Goal: Task Accomplishment & Management: Complete application form

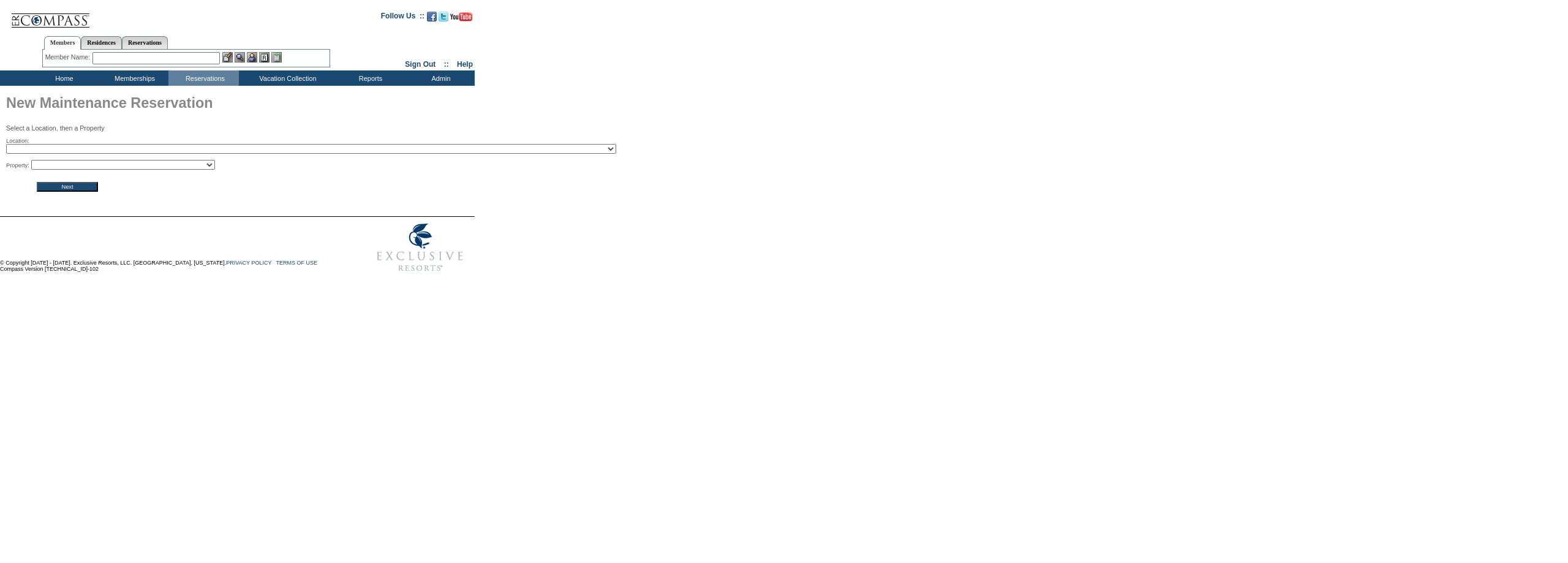
click at [232, 148] on select "2024 The Founders Cup - Eden Club Founders Cup 2025 Kentucky Derby - 2025 Kentu…" at bounding box center [311, 149] width 610 height 10
select select "455"
click at [6, 145] on select "2024 The Founders Cup - Eden Club Founders Cup 2025 Kentucky Derby - 2025 Kentu…" at bounding box center [311, 149] width 610 height 10
drag, startPoint x: 136, startPoint y: 164, endPoint x: 136, endPoint y: 171, distance: 7.0
click at [136, 164] on select "Montage Deer Valley - 901 Montage Deer Valley - 831 Montage Deer Valley - 807 M…" at bounding box center [123, 165] width 184 height 10
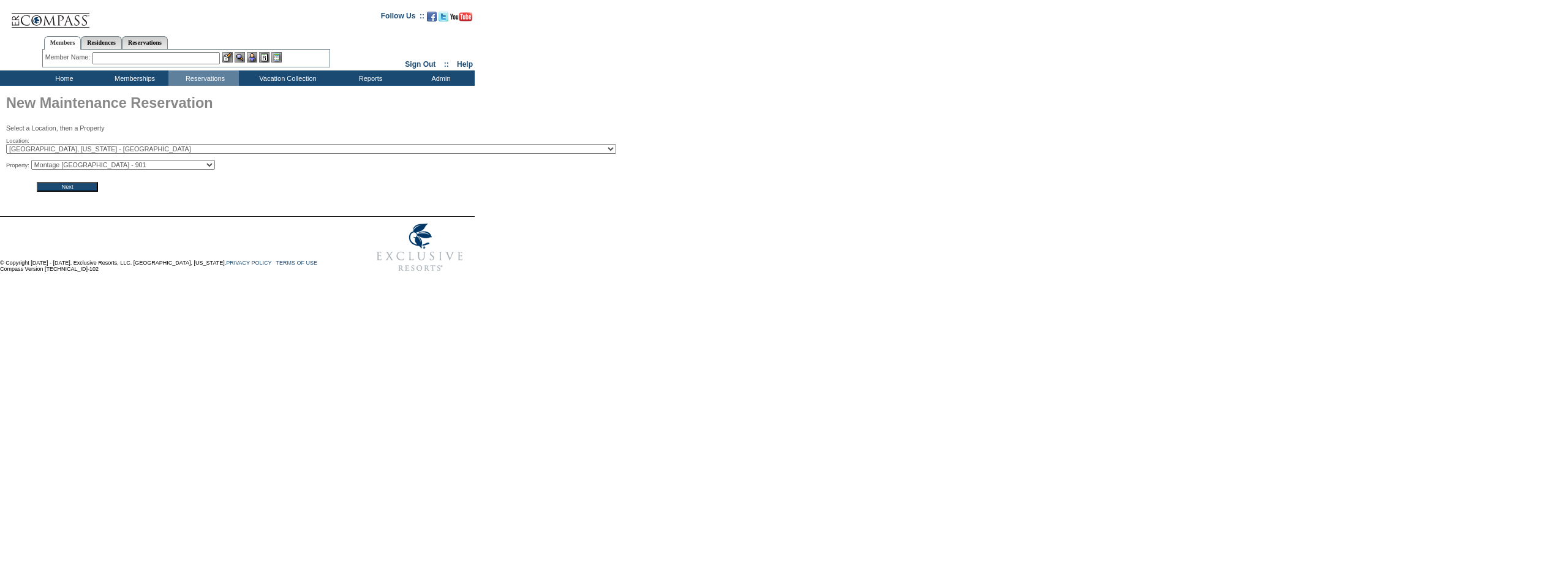
select select "2719"
click at [35, 161] on select "Montage Deer Valley - 901 Montage Deer Valley - 831 Montage Deer Valley - 807 M…" at bounding box center [123, 165] width 184 height 10
click at [66, 188] on input "Next" at bounding box center [67, 187] width 61 height 10
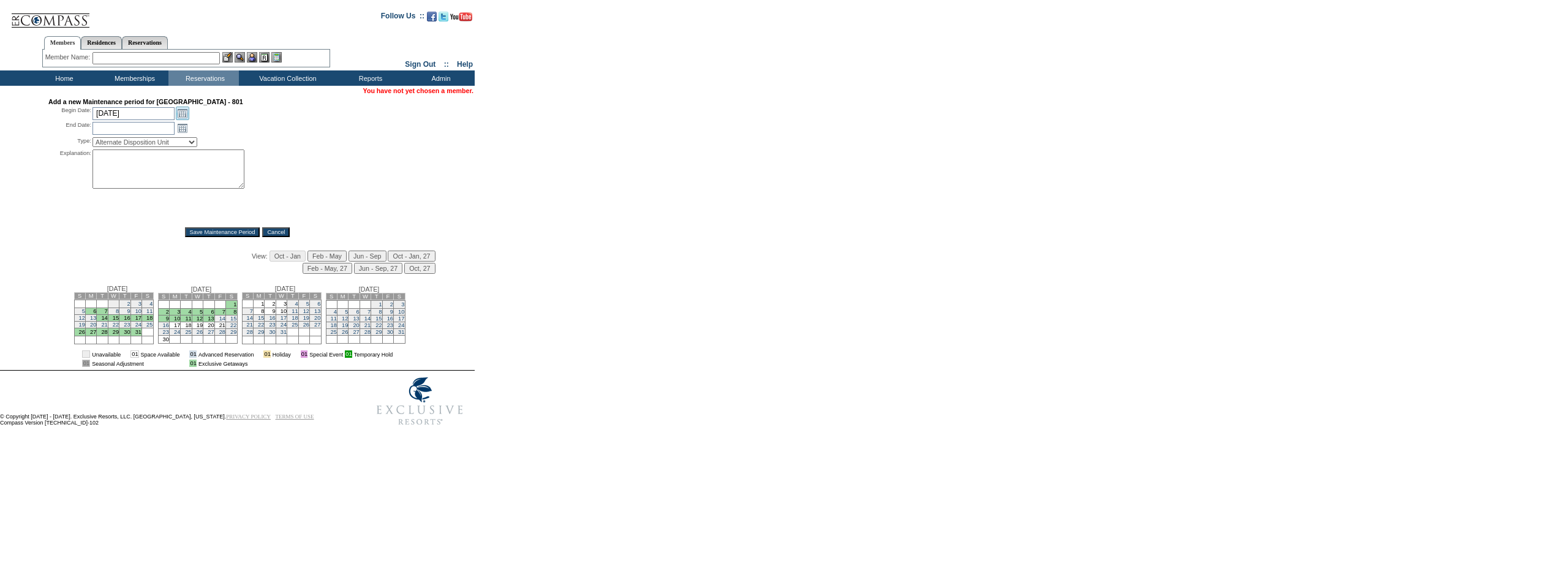
click at [179, 112] on link "Open the calendar popup." at bounding box center [183, 113] width 14 height 14
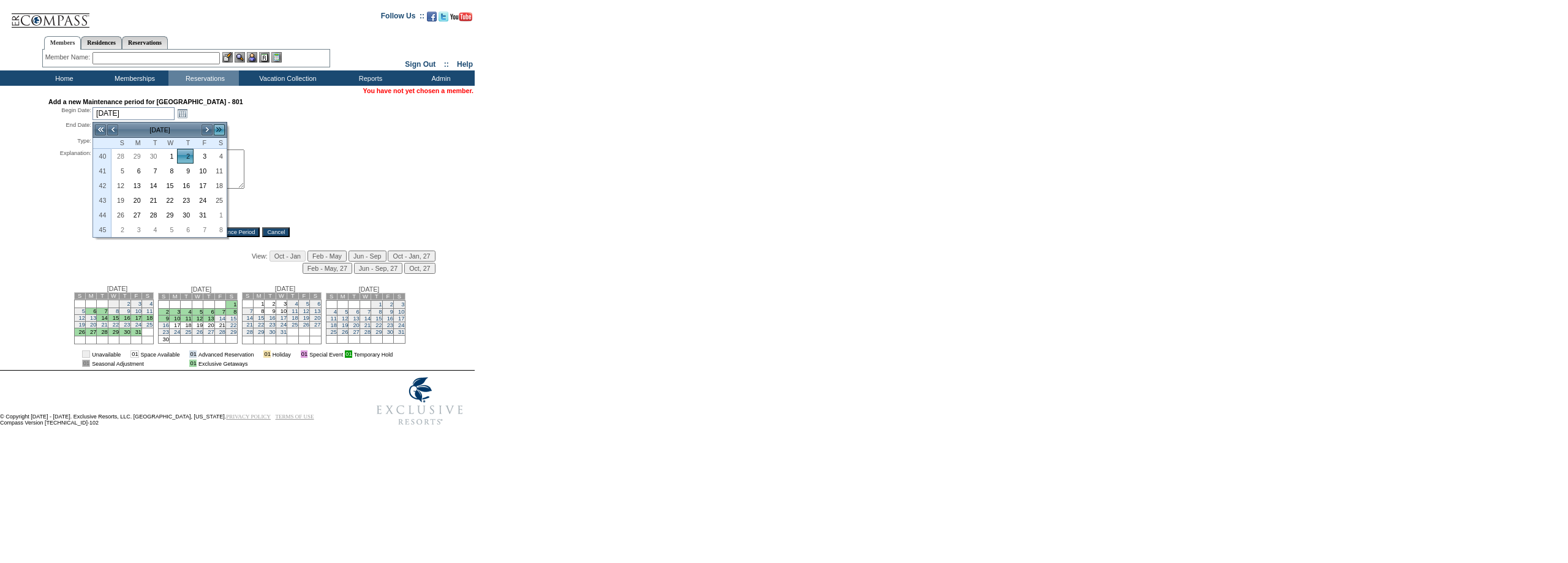
click at [218, 127] on link ">>" at bounding box center [219, 130] width 12 height 12
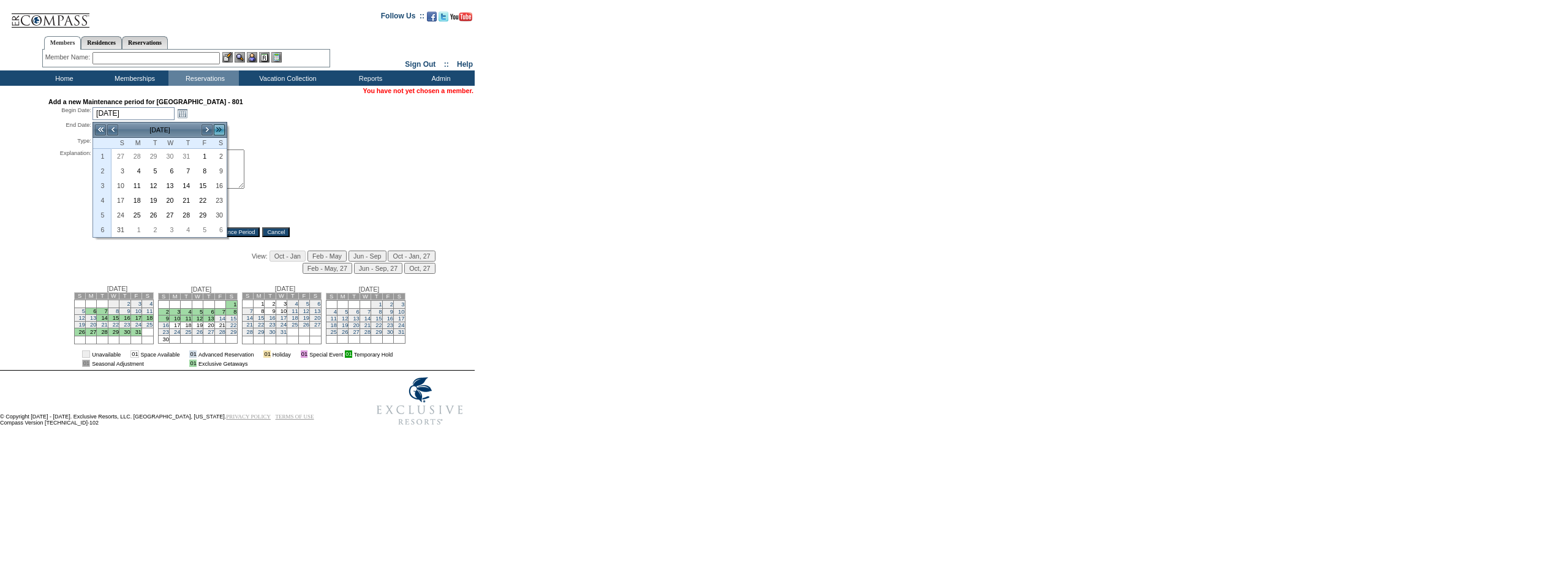
click at [218, 127] on link ">>" at bounding box center [219, 130] width 12 height 12
click at [116, 132] on link "<" at bounding box center [112, 130] width 12 height 12
click at [121, 155] on link "29" at bounding box center [119, 157] width 15 height 14
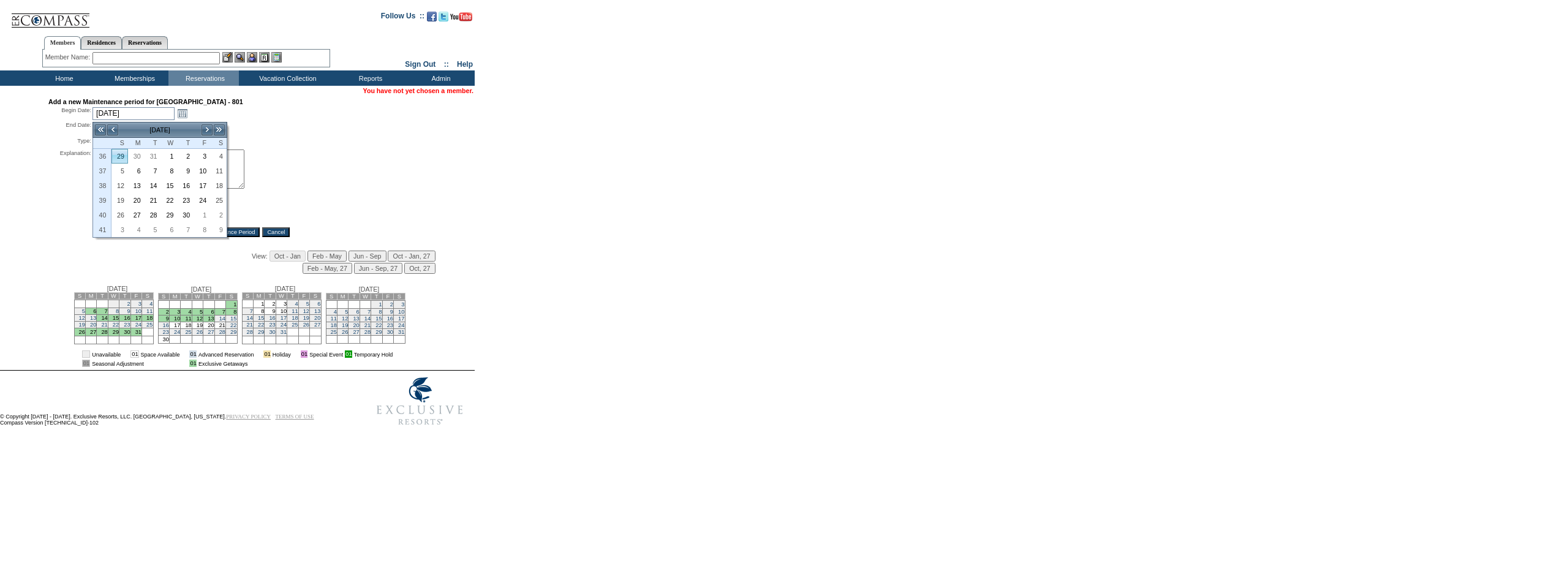
type input "[DATE]"
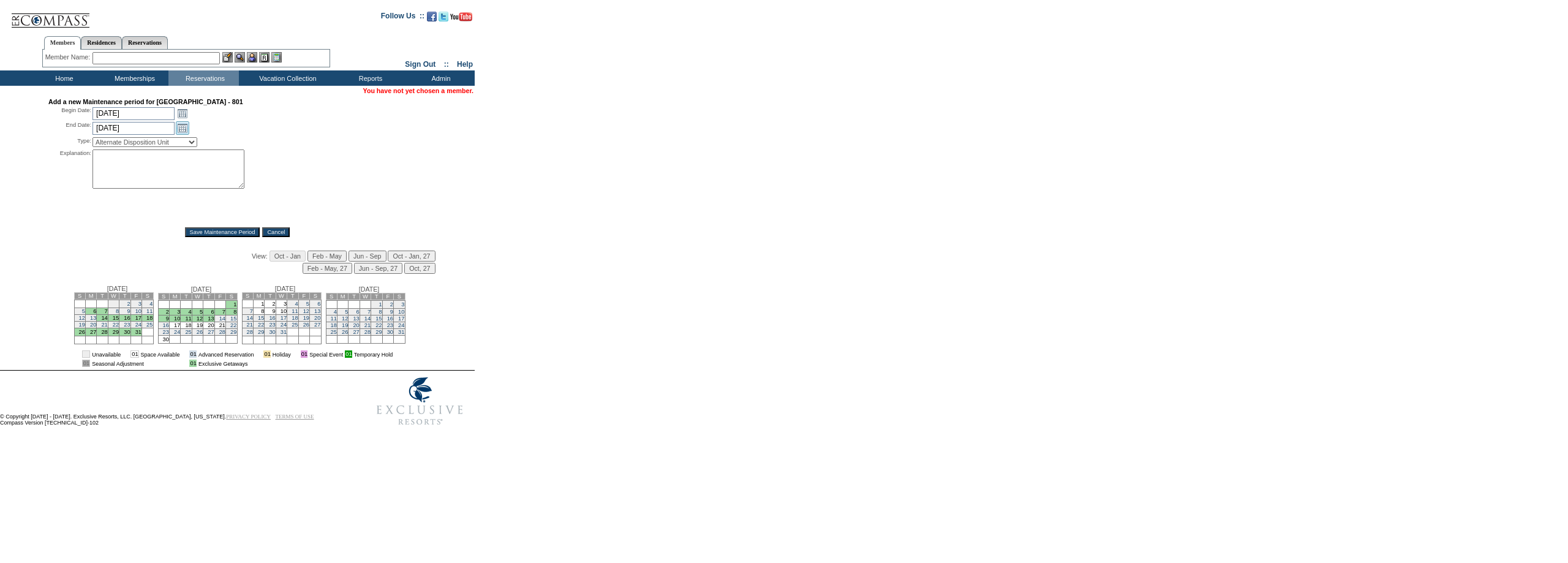
click at [178, 126] on link "Open the calendar popup." at bounding box center [183, 128] width 14 height 14
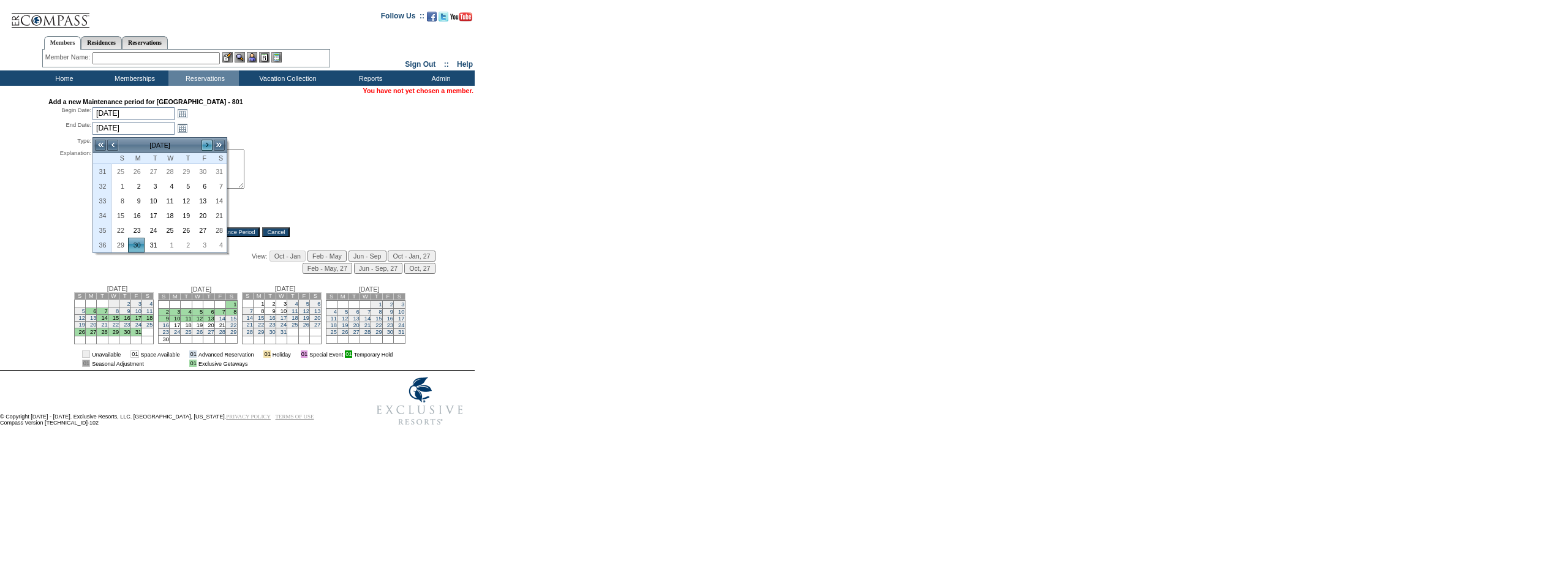
click at [207, 143] on link ">" at bounding box center [207, 145] width 12 height 12
click at [121, 199] on link "12" at bounding box center [119, 201] width 15 height 14
type input "[DATE]"
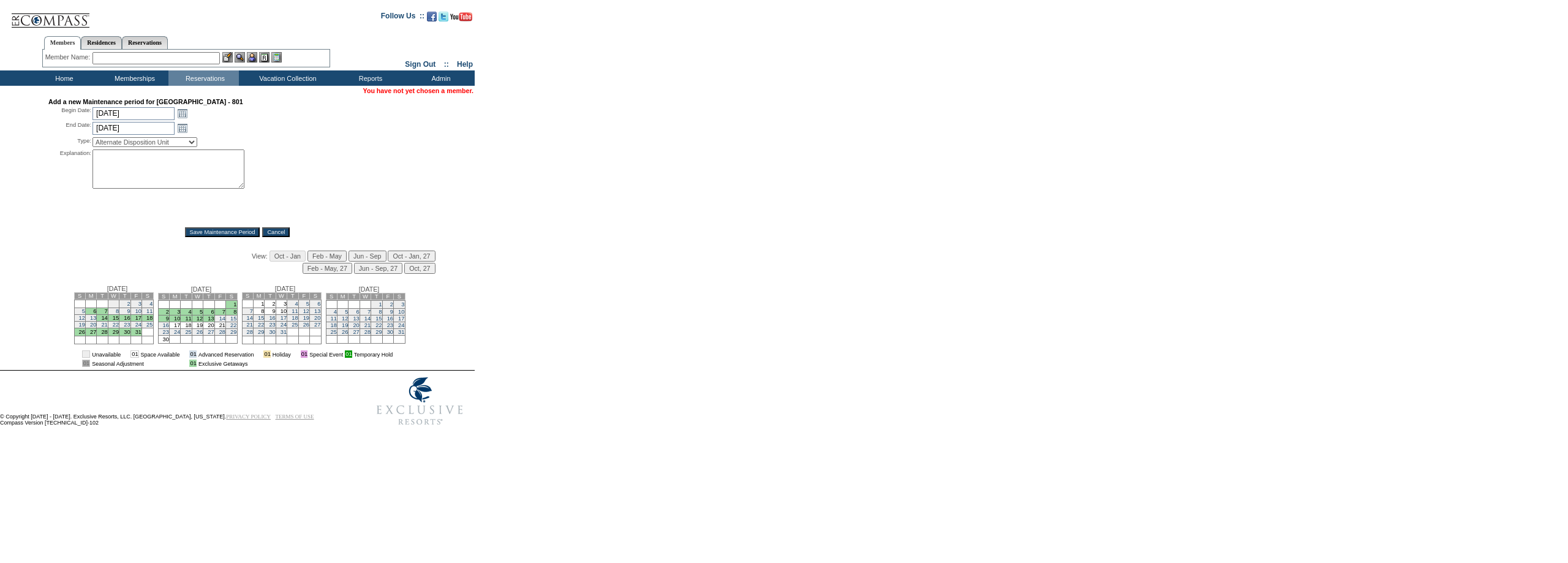
click at [178, 147] on select "Alternate Disposition Unit Business Hold Disposition Exclusive Alliance Partner…" at bounding box center [145, 142] width 105 height 10
select select "PropMaintInventoryRelease"
click at [92, 139] on select "Alternate Disposition Unit Business Hold Disposition Exclusive Alliance Partner…" at bounding box center [145, 142] width 105 height 10
click at [153, 172] on textarea at bounding box center [168, 169] width 152 height 39
type textarea "mm"
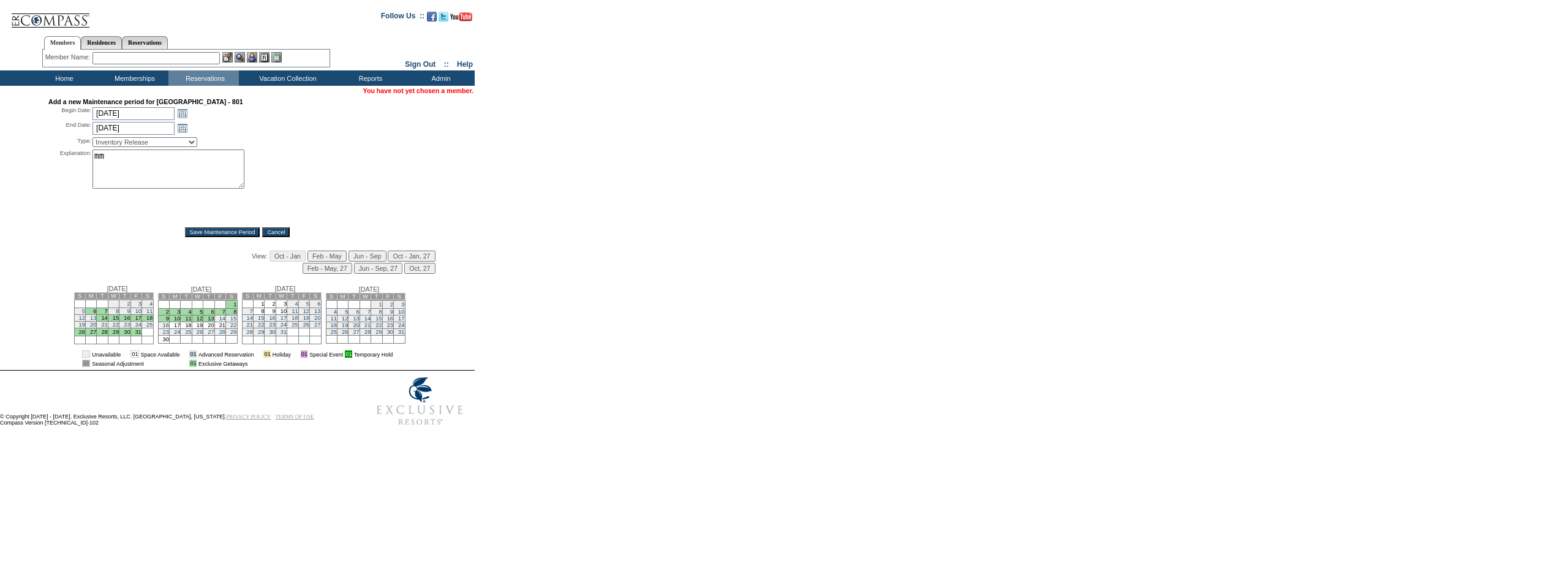
click at [224, 237] on input "Save Maintenance Period" at bounding box center [222, 232] width 75 height 10
click at [183, 115] on link "Open the calendar popup." at bounding box center [183, 113] width 14 height 14
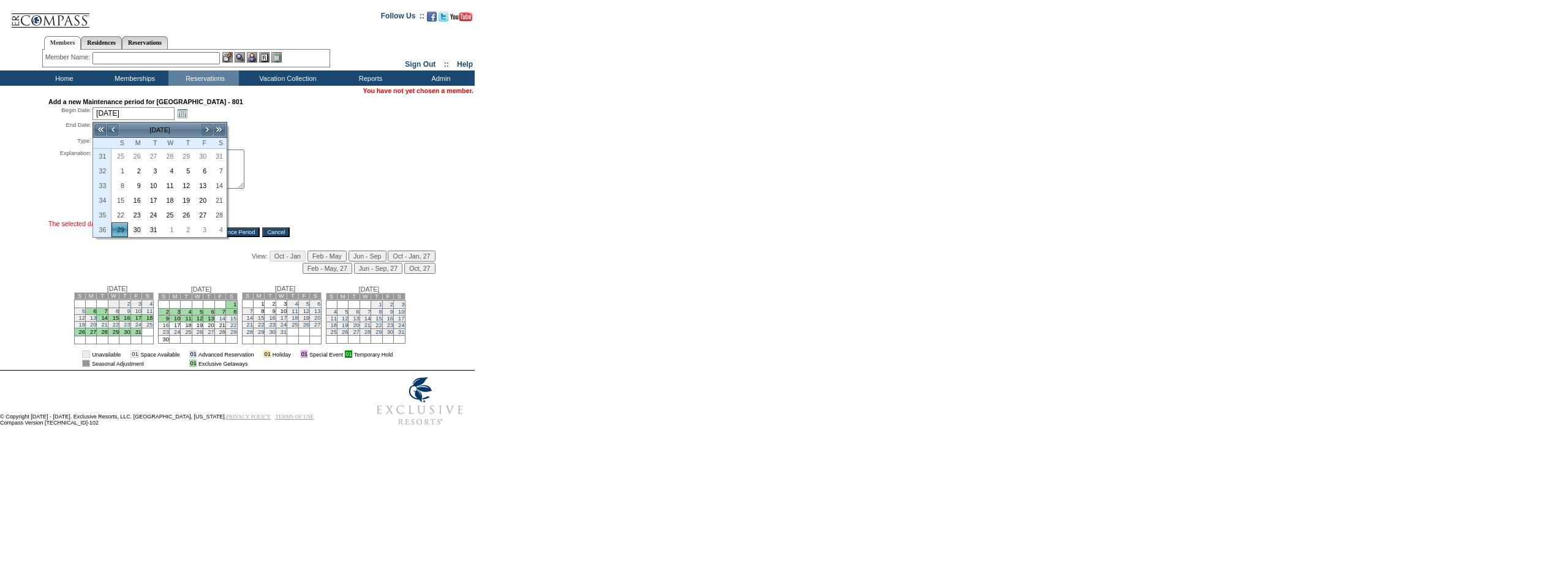
click at [200, 128] on td "[DATE]" at bounding box center [159, 130] width 82 height 14
click at [248, 117] on div "Begin Date: [DATE] [DATE] Open the calendar popup. *" at bounding box center [237, 113] width 378 height 14
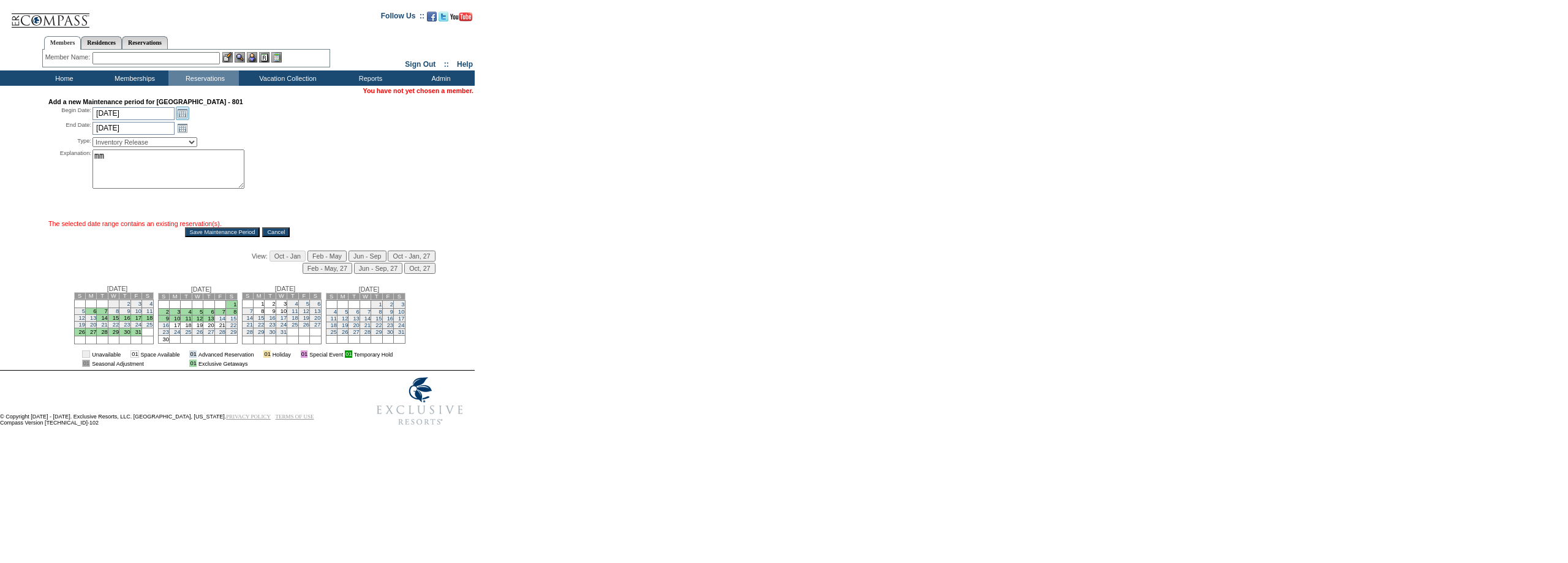
click at [182, 117] on link "Open the calendar popup." at bounding box center [183, 113] width 14 height 14
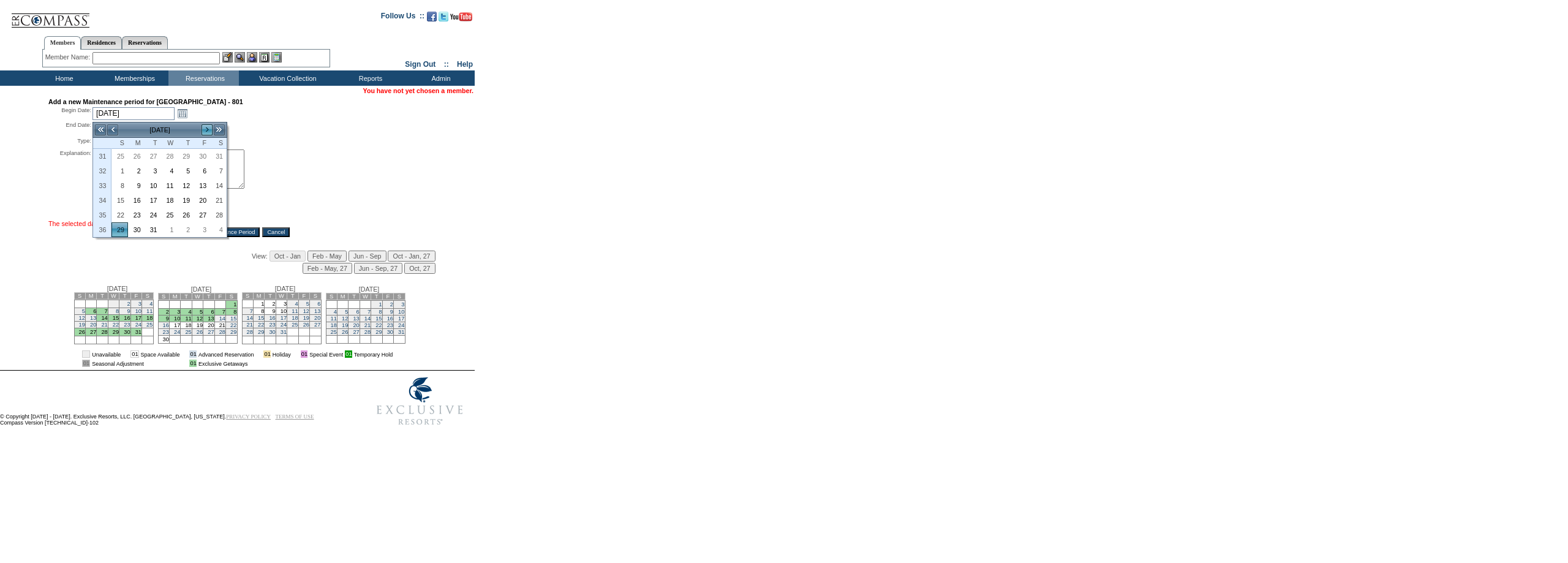
click at [204, 129] on link ">" at bounding box center [207, 130] width 12 height 12
click at [115, 188] on link "12" at bounding box center [119, 186] width 15 height 14
type input "[DATE]"
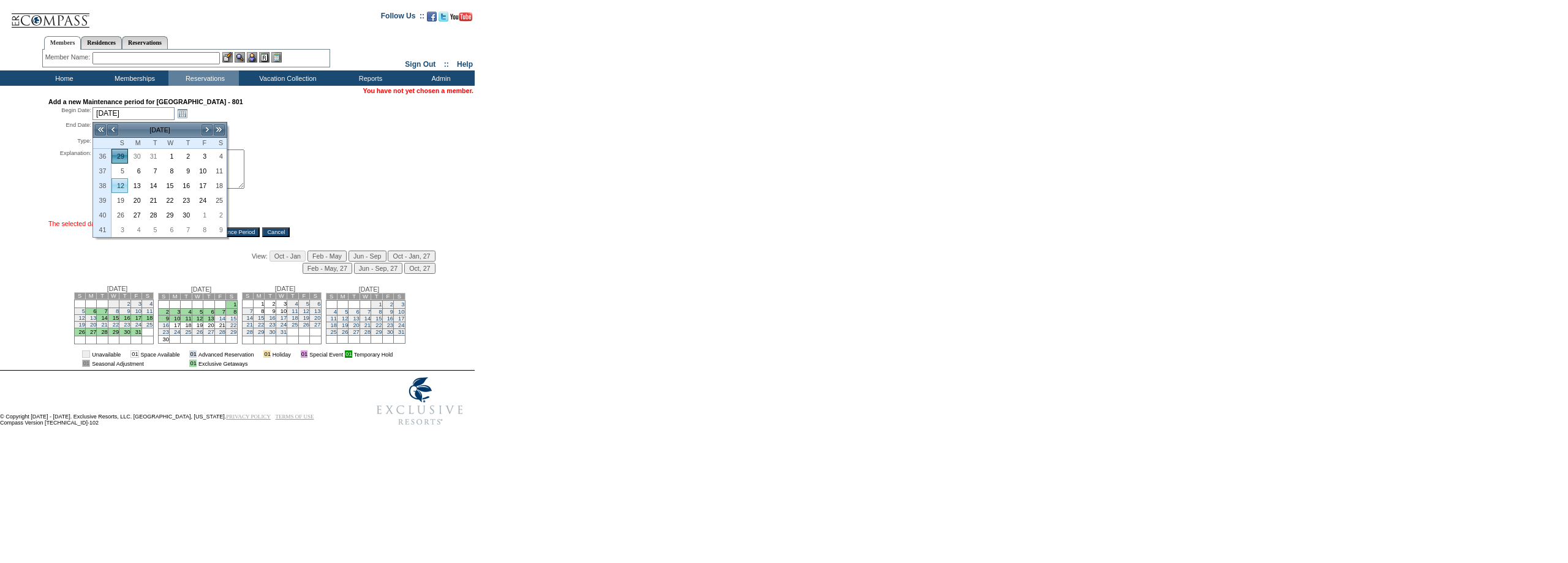
type input "[DATE]"
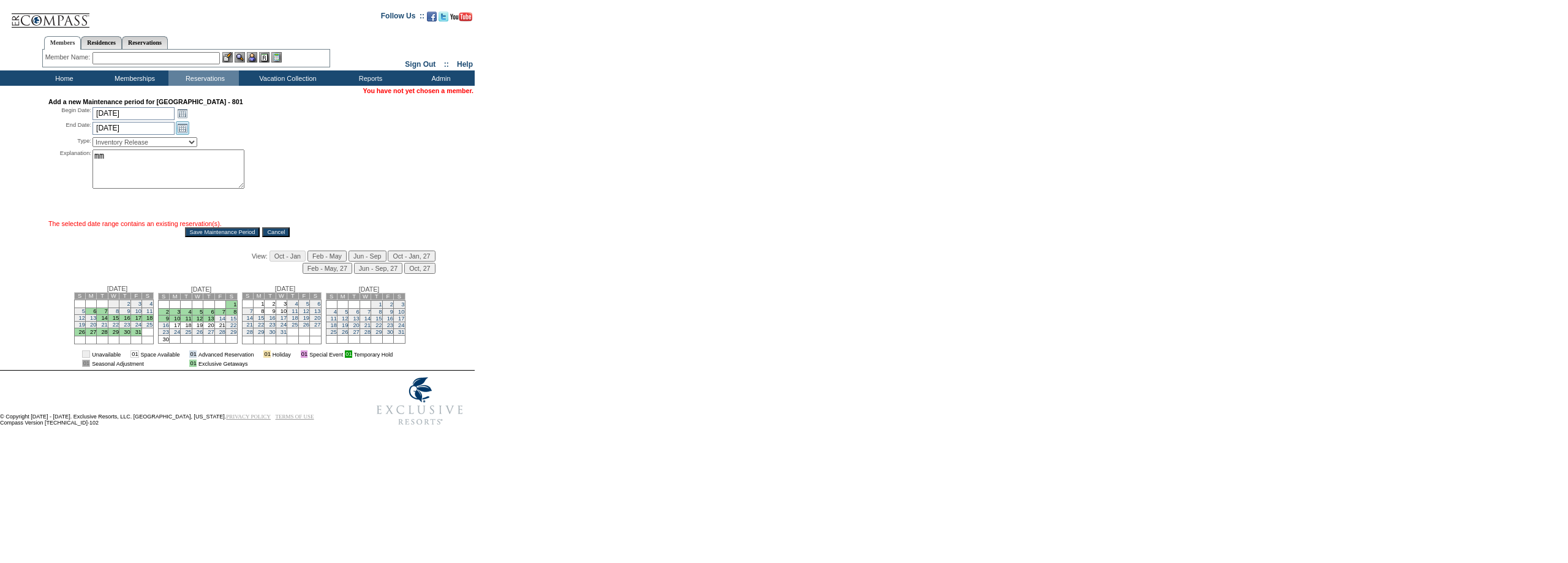
click at [183, 130] on link "Open the calendar popup." at bounding box center [183, 128] width 14 height 14
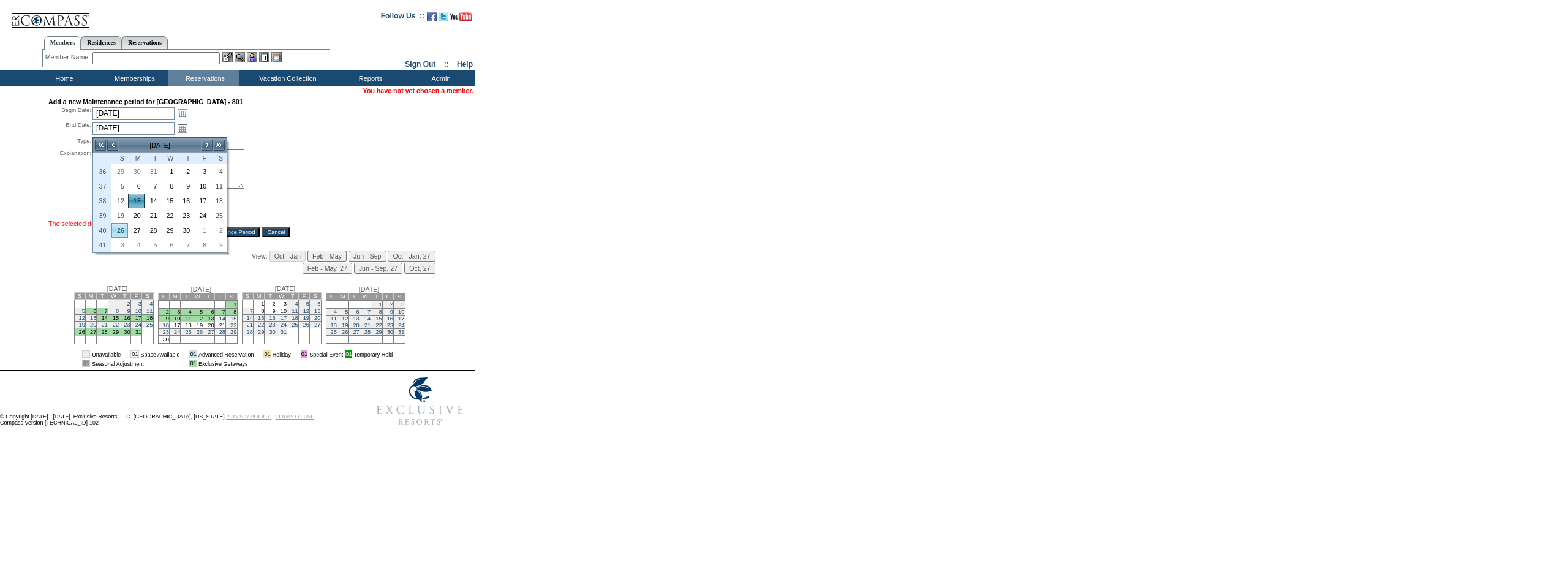
click at [117, 230] on link "26" at bounding box center [119, 230] width 15 height 14
type input "[DATE]"
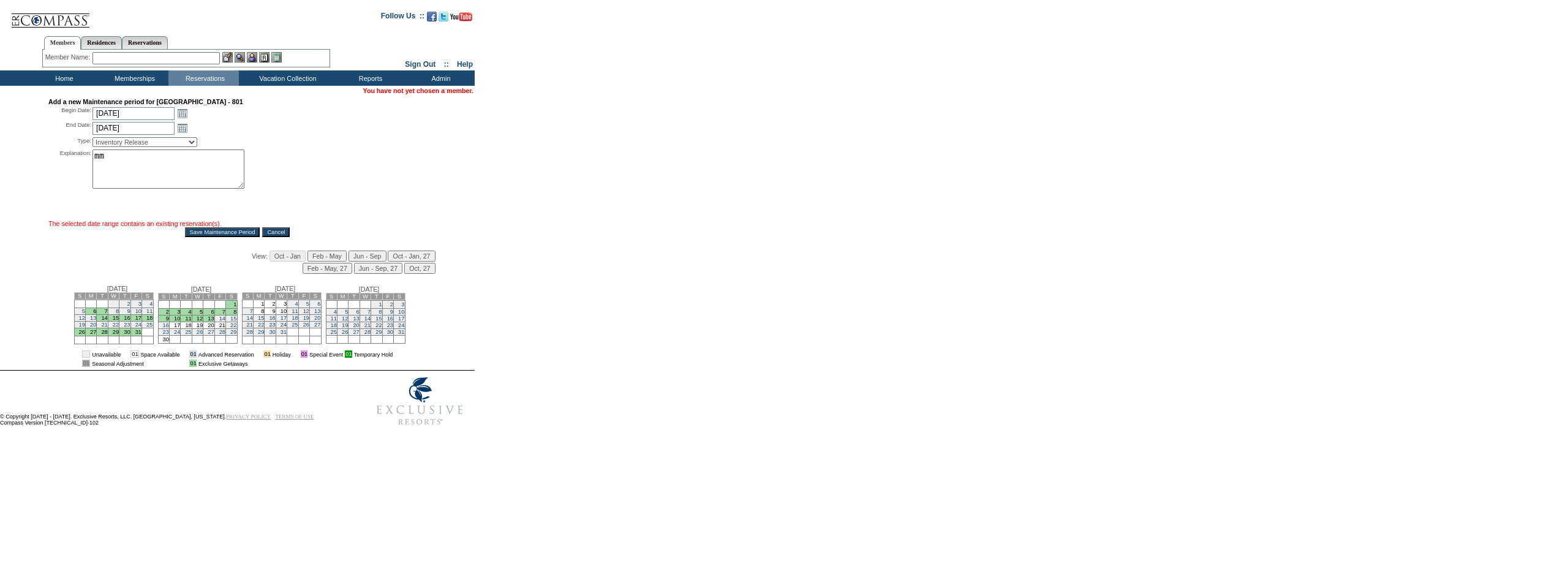
click at [218, 237] on input "Save Maintenance Period" at bounding box center [222, 232] width 75 height 10
click at [182, 114] on link "Open the calendar popup." at bounding box center [183, 113] width 14 height 14
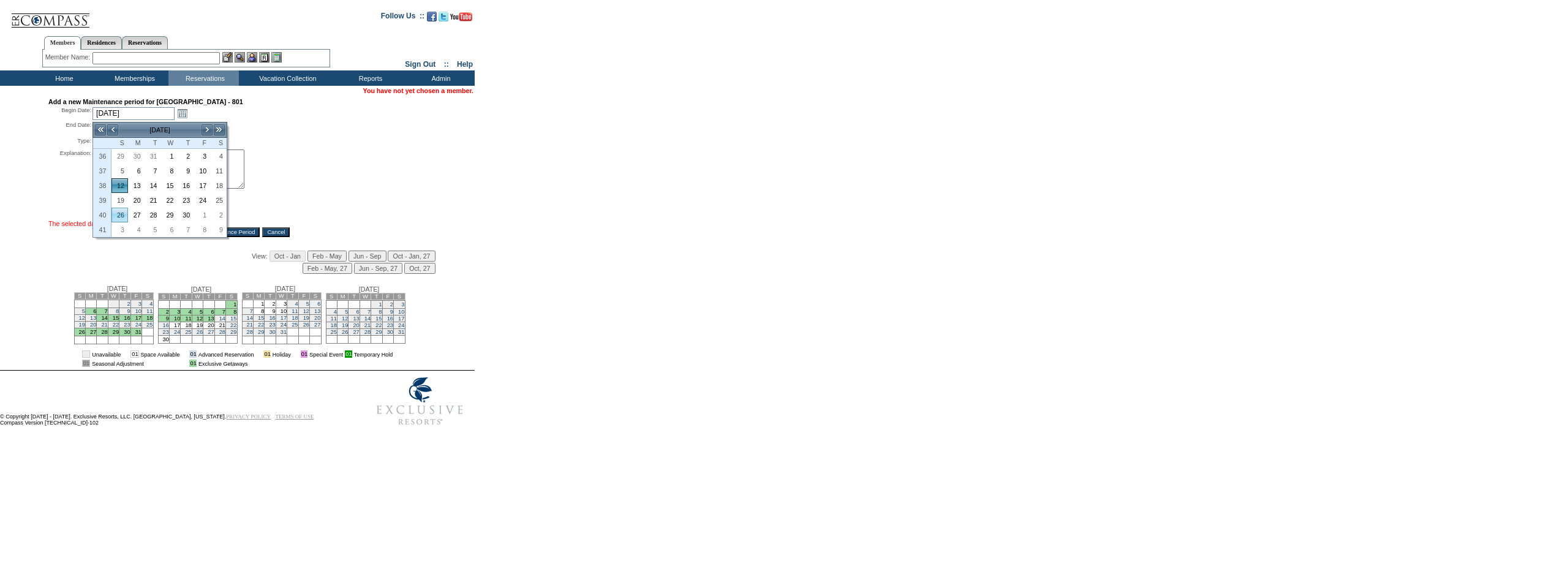
click at [117, 216] on link "26" at bounding box center [119, 215] width 15 height 14
type input "[DATE]"
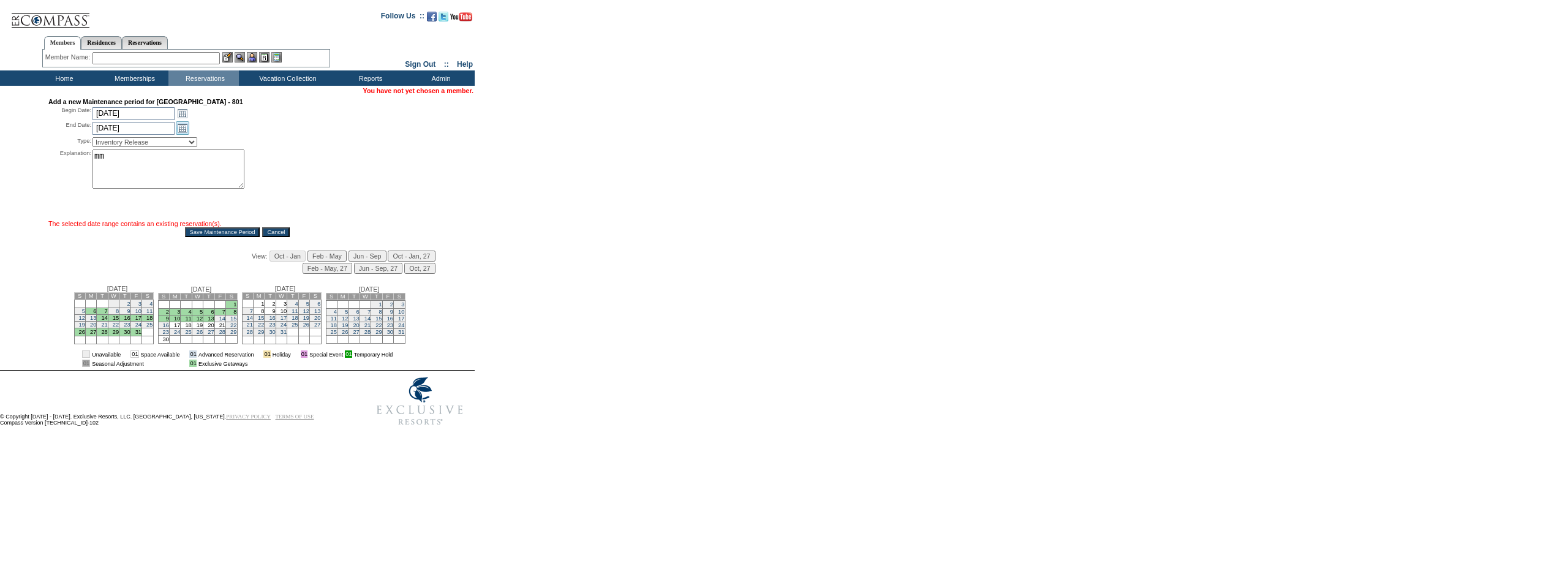
click at [184, 127] on link "Open the calendar popup." at bounding box center [183, 128] width 14 height 14
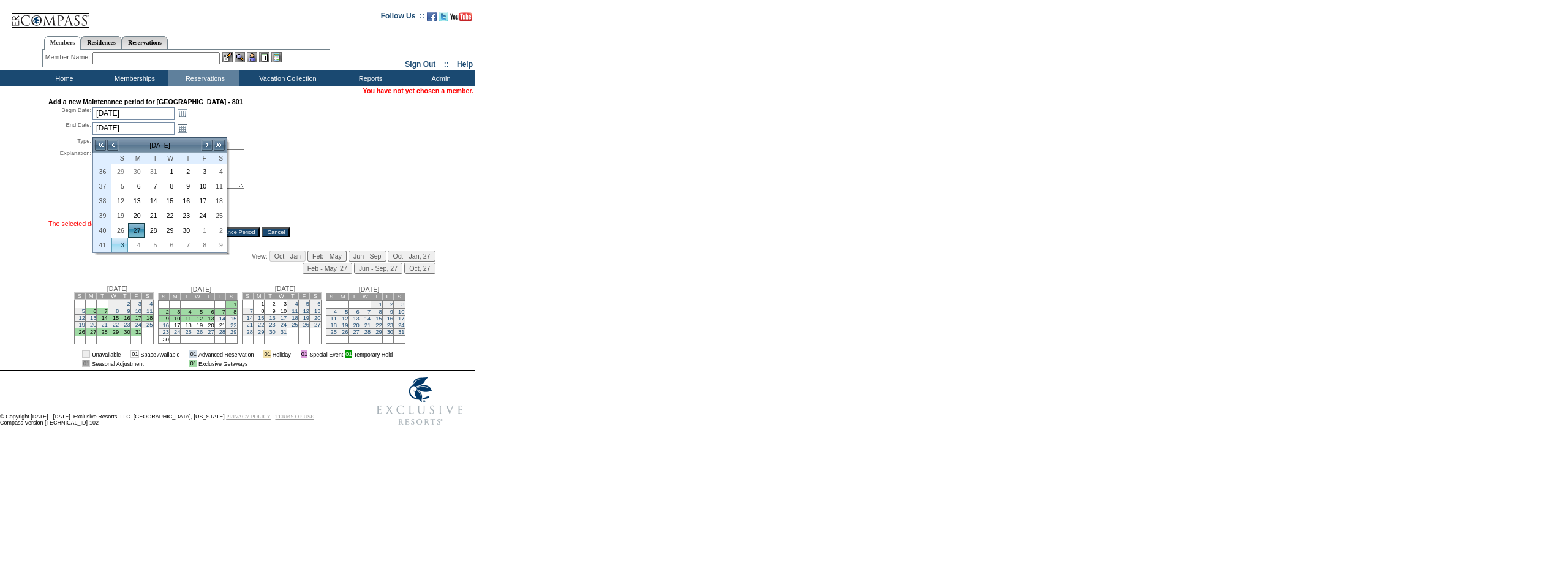
click at [124, 241] on link "3" at bounding box center [119, 245] width 15 height 14
type input "[DATE]"
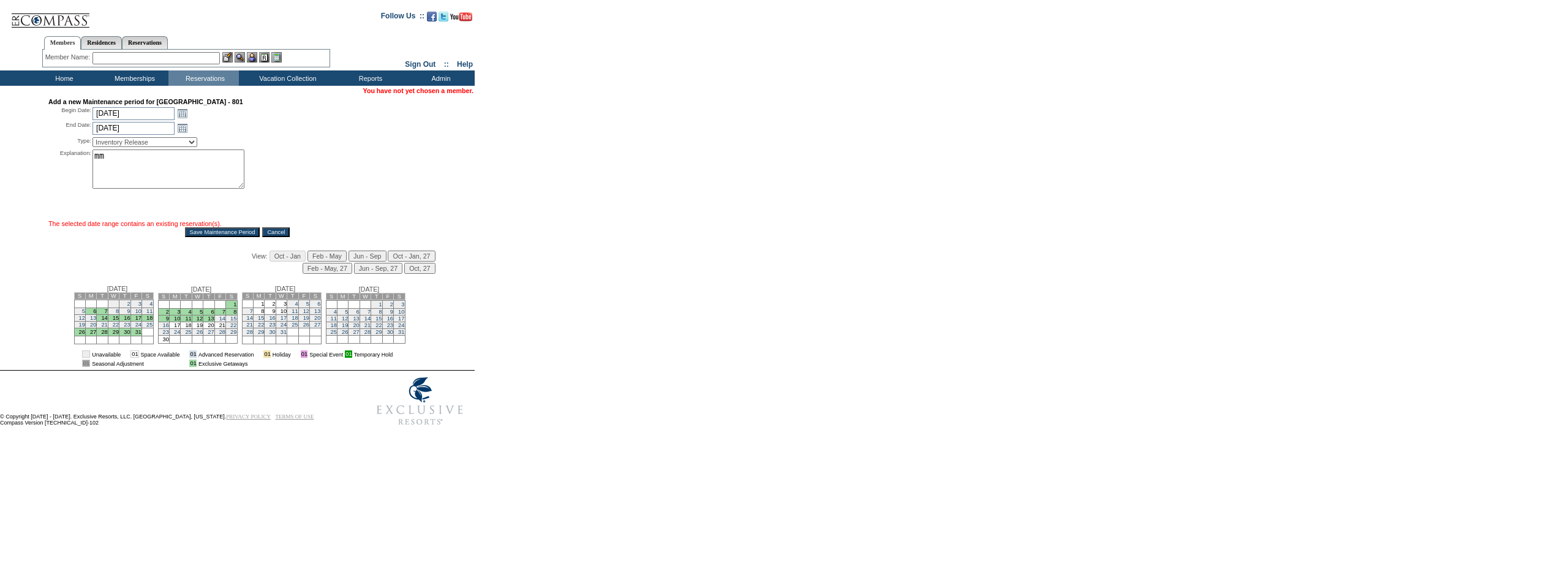
click at [204, 231] on input "Save Maintenance Period" at bounding box center [222, 232] width 75 height 10
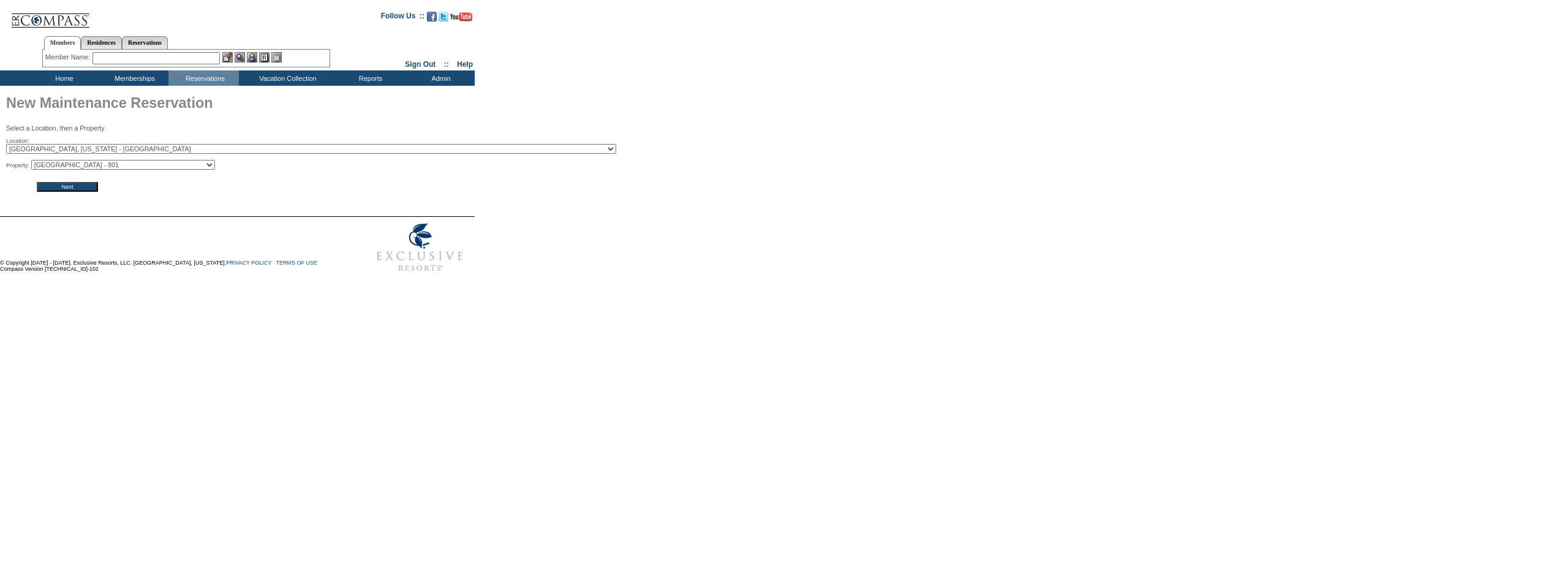
click at [110, 166] on select "Montage Deer Valley - 901 Montage Deer Valley - 831 Montage Deer Valley - 807 M…" at bounding box center [123, 165] width 184 height 10
select select "2718"
click at [35, 161] on select "Montage Deer Valley - 901 Montage Deer Valley - 831 Montage Deer Valley - 807 M…" at bounding box center [123, 165] width 184 height 10
click at [73, 188] on input "Next" at bounding box center [67, 187] width 61 height 10
